Goal: Task Accomplishment & Management: Manage account settings

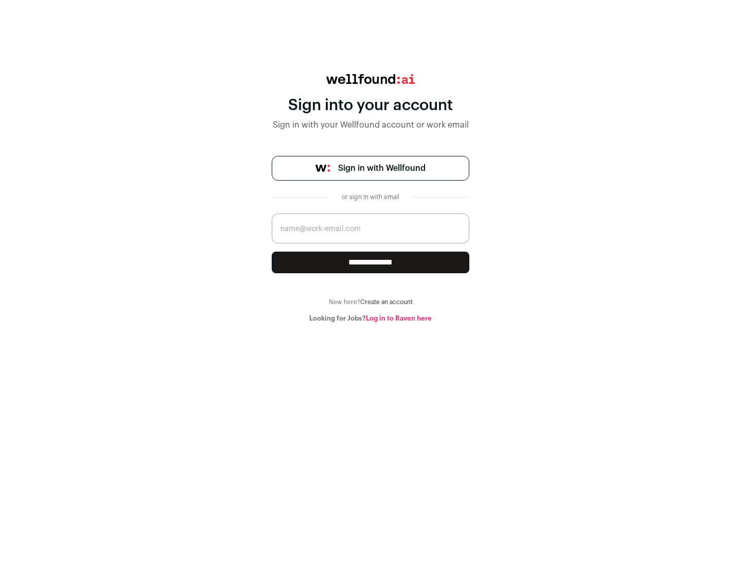
click at [381, 168] on span "Sign in with Wellfound" at bounding box center [381, 168] width 87 height 12
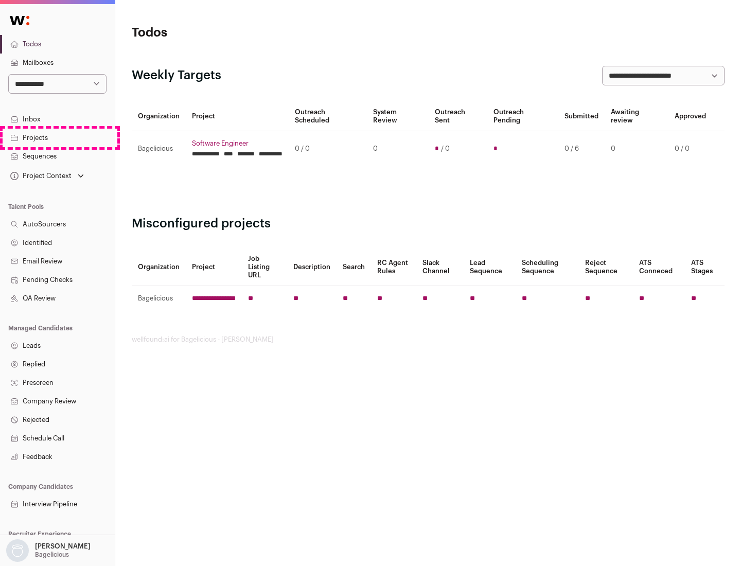
click at [57, 137] on link "Projects" at bounding box center [57, 138] width 115 height 19
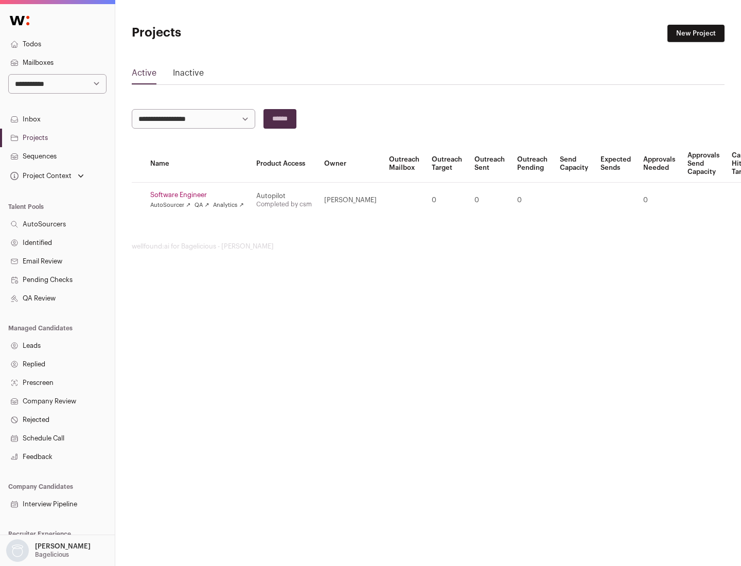
click at [200, 195] on link "Software Engineer" at bounding box center [197, 195] width 94 height 8
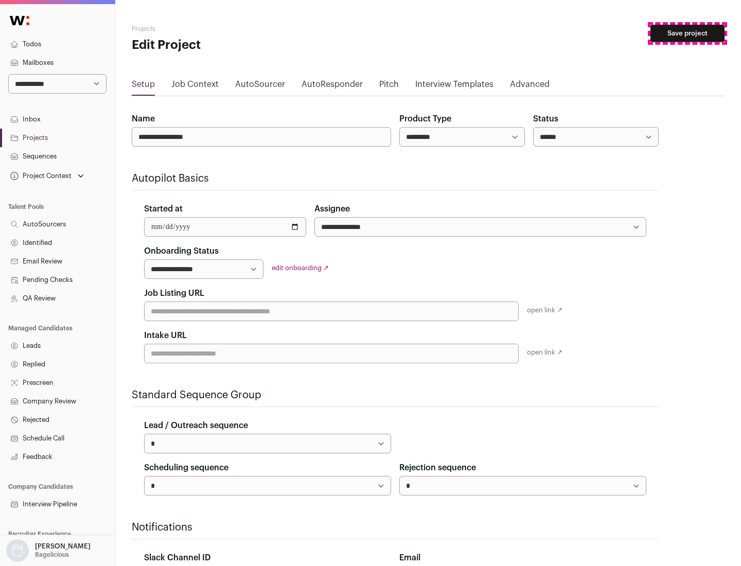
click at [687, 33] on button "Save project" at bounding box center [687, 33] width 74 height 17
